Goal: Task Accomplishment & Management: Complete application form

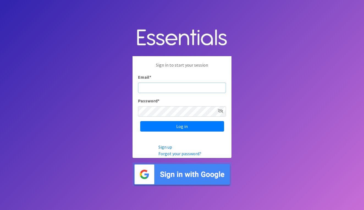
type input "[EMAIL_ADDRESS][DOMAIN_NAME]"
click at [182, 126] on input "Log in" at bounding box center [182, 126] width 84 height 10
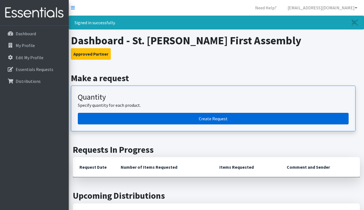
click at [216, 118] on link "Create Request" at bounding box center [213, 119] width 271 height 12
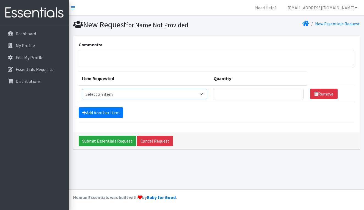
select select "13728"
click at [230, 92] on input "Quantity" at bounding box center [259, 94] width 90 height 10
type input "200"
click at [115, 114] on link "Add Another Item" at bounding box center [101, 112] width 45 height 10
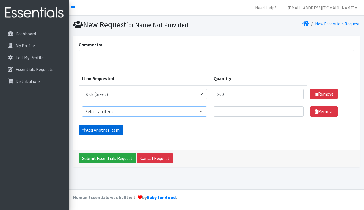
select select "13725"
click at [228, 110] on input "Quantity" at bounding box center [259, 111] width 90 height 10
type input "300"
click at [118, 128] on link "Add Another Item" at bounding box center [101, 130] width 45 height 10
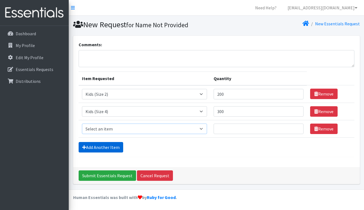
select select "13713"
click at [224, 128] on input "Quantity" at bounding box center [259, 129] width 90 height 10
type input "500"
click at [111, 148] on link "Add Another Item" at bounding box center [101, 147] width 45 height 10
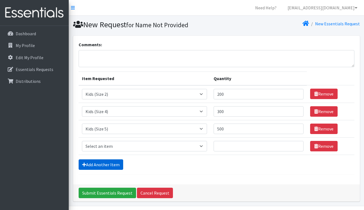
scroll to position [16, 0]
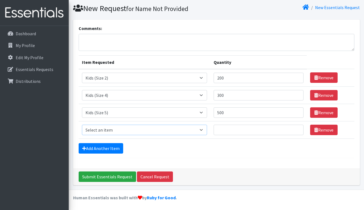
select select "13708"
click at [220, 127] on input "Quantity" at bounding box center [259, 130] width 90 height 10
type input "200"
click at [117, 147] on link "Add Another Item" at bounding box center [101, 148] width 45 height 10
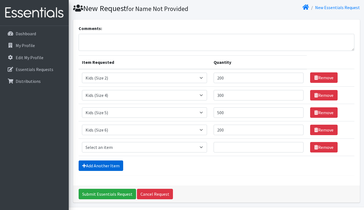
scroll to position [34, 0]
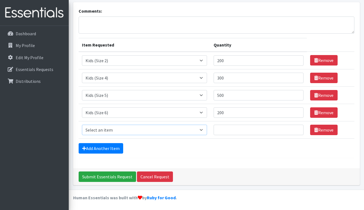
select select "13729"
click at [225, 129] on input "Quantity" at bounding box center [259, 130] width 90 height 10
type input "600"
click at [118, 147] on link "Add Another Item" at bounding box center [101, 148] width 45 height 10
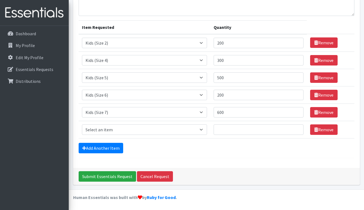
scroll to position [51, 0]
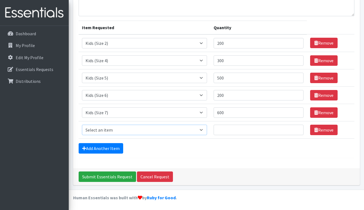
select select "14441"
click at [242, 130] on input "Quantity" at bounding box center [259, 130] width 90 height 10
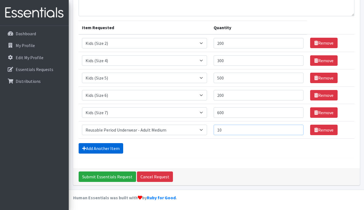
type input "10"
click at [119, 148] on link "Add Another Item" at bounding box center [101, 148] width 45 height 10
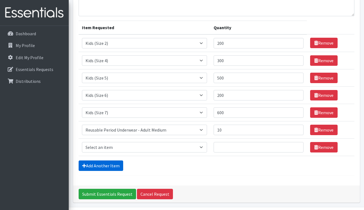
scroll to position [68, 0]
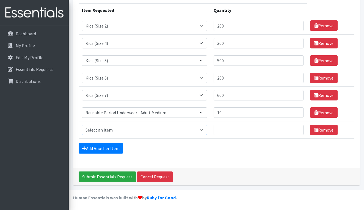
select select "14438"
click at [231, 129] on input "Quantity" at bounding box center [259, 130] width 90 height 10
click at [298, 132] on input "1" at bounding box center [259, 130] width 90 height 10
type input "10"
click at [118, 147] on link "Add Another Item" at bounding box center [101, 148] width 45 height 10
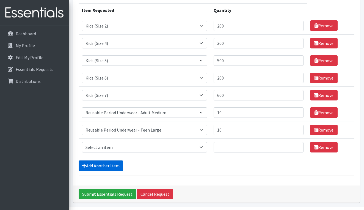
scroll to position [86, 0]
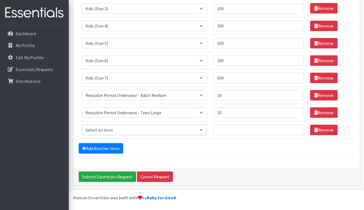
select select "13701"
click at [225, 132] on input "Quantity" at bounding box center [259, 130] width 90 height 10
type input "300"
click at [249, 154] on form "Comments: Item Requested Quantity Item Requested Select an item Kids (Newborn) …" at bounding box center [217, 57] width 276 height 203
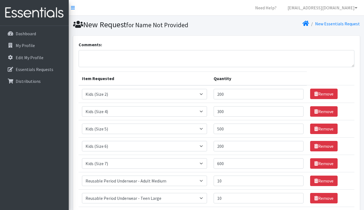
scroll to position [0, 0]
click at [102, 56] on textarea "Comments:" at bounding box center [217, 58] width 276 height 17
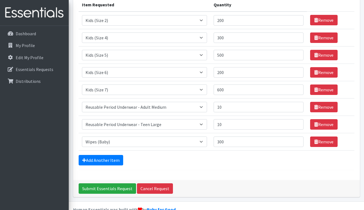
scroll to position [75, 0]
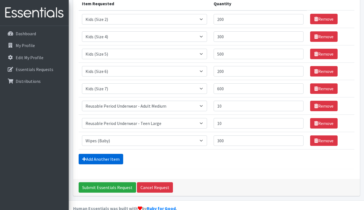
type textarea "Req"
click at [104, 159] on link "Add Another Item" at bounding box center [101, 159] width 45 height 10
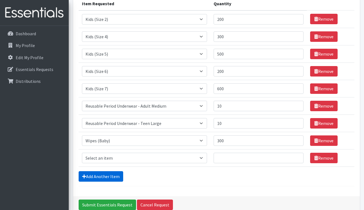
scroll to position [103, 0]
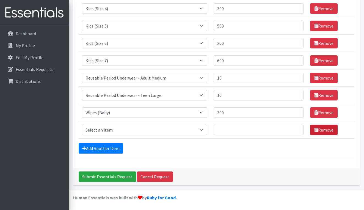
click at [326, 132] on link "Remove" at bounding box center [325, 130] width 28 height 10
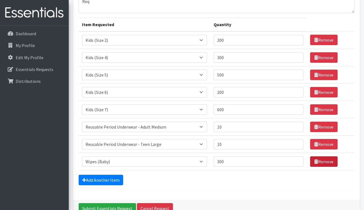
scroll to position [50, 0]
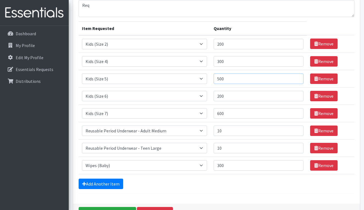
click at [250, 81] on input "500" at bounding box center [259, 78] width 90 height 10
type input "5"
type input "600"
click at [227, 97] on input "200" at bounding box center [259, 96] width 90 height 10
type input "2"
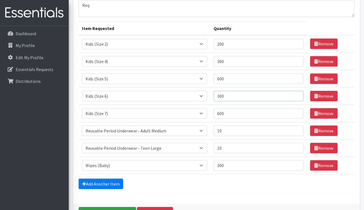
type input "300"
click at [241, 128] on input "10" at bounding box center [259, 131] width 90 height 10
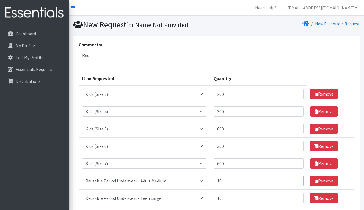
scroll to position [0, 0]
click at [105, 56] on textarea "Req" at bounding box center [217, 58] width 276 height 17
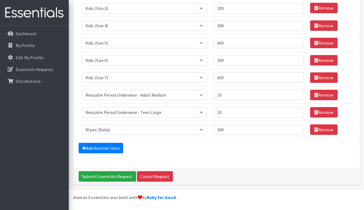
scroll to position [86, 0]
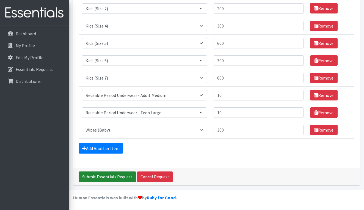
type textarea "Request pick for [DATE] 1pm pick up by [PERSON_NAME]"
click at [96, 176] on input "Submit Essentials Request" at bounding box center [108, 176] width 58 height 10
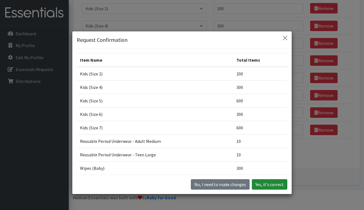
click at [265, 185] on button "Yes, it's correct" at bounding box center [270, 184] width 36 height 10
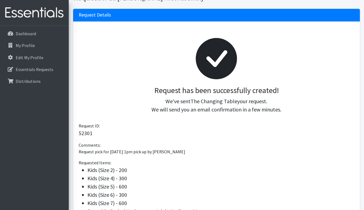
scroll to position [32, 0]
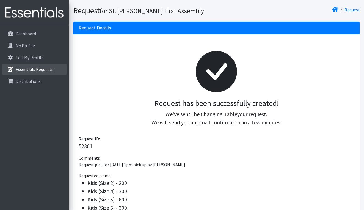
click at [36, 71] on p "Essentials Requests" at bounding box center [35, 70] width 38 height 6
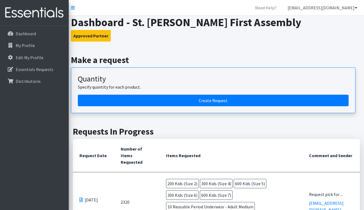
click at [323, 8] on link "[EMAIL_ADDRESS][DOMAIN_NAME]" at bounding box center [323, 7] width 79 height 11
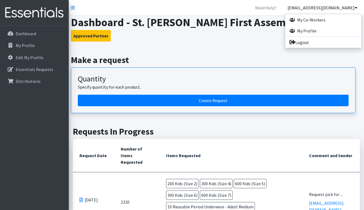
click at [323, 8] on link "[EMAIL_ADDRESS][DOMAIN_NAME]" at bounding box center [323, 7] width 79 height 11
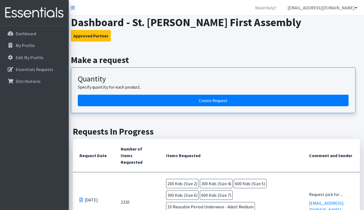
click at [355, 8] on icon at bounding box center [356, 8] width 3 height 4
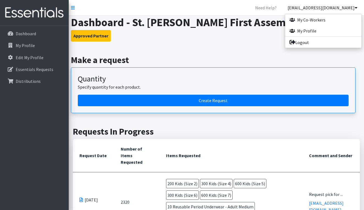
click at [355, 8] on icon at bounding box center [356, 8] width 3 height 4
